Goal: Task Accomplishment & Management: Manage account settings

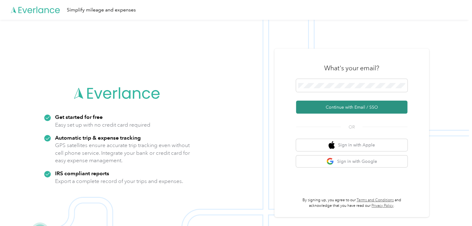
click at [360, 107] on button "Continue with Email / SSO" at bounding box center [351, 106] width 111 height 13
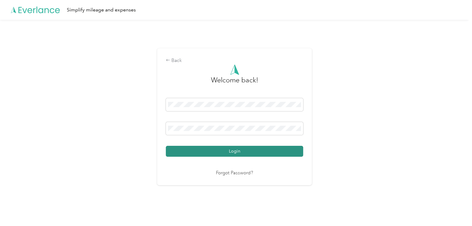
click at [204, 151] on button "Login" at bounding box center [234, 151] width 137 height 11
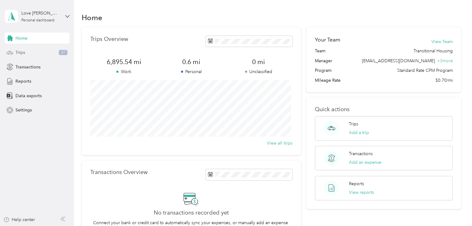
click at [33, 55] on div "Trips 37" at bounding box center [37, 52] width 65 height 11
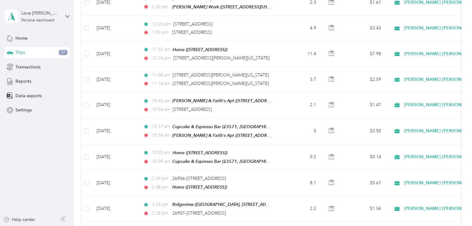
scroll to position [79, 0]
